Goal: Task Accomplishment & Management: Manage account settings

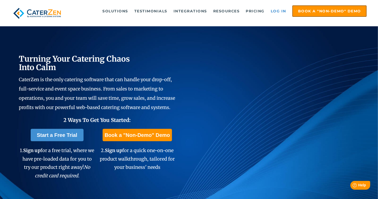
click at [281, 9] on link "Log in" at bounding box center [278, 11] width 21 height 10
click at [279, 9] on link "Log in" at bounding box center [278, 11] width 21 height 10
